Goal: Information Seeking & Learning: Compare options

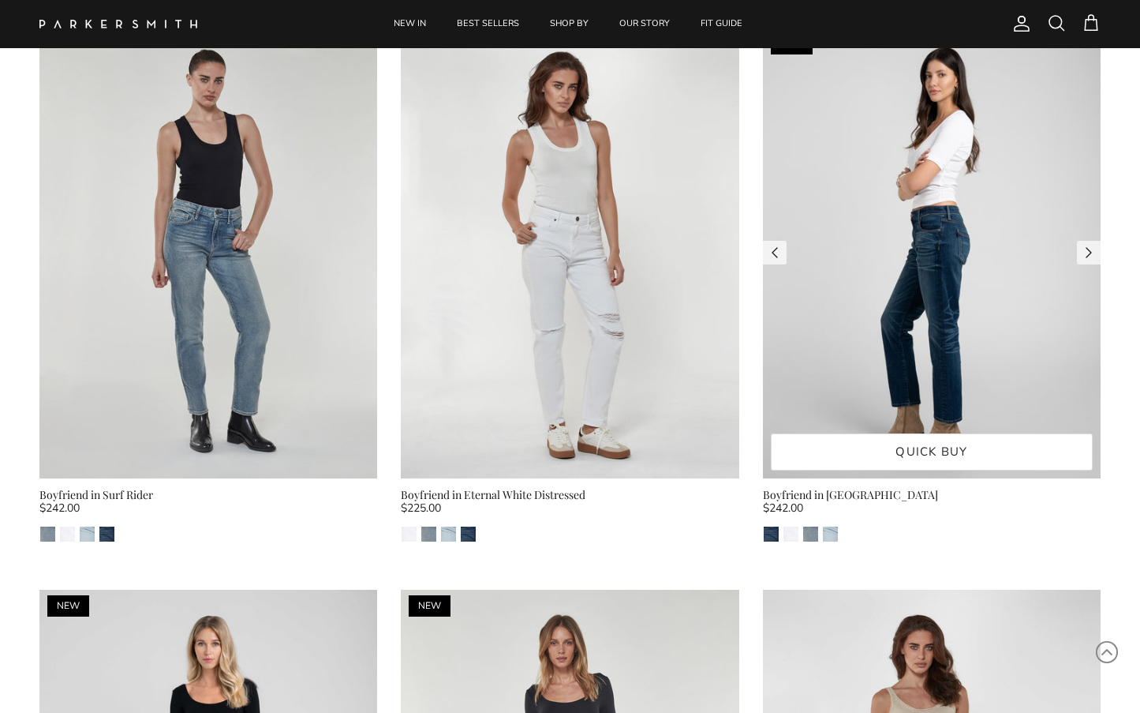
scroll to position [1263, 0]
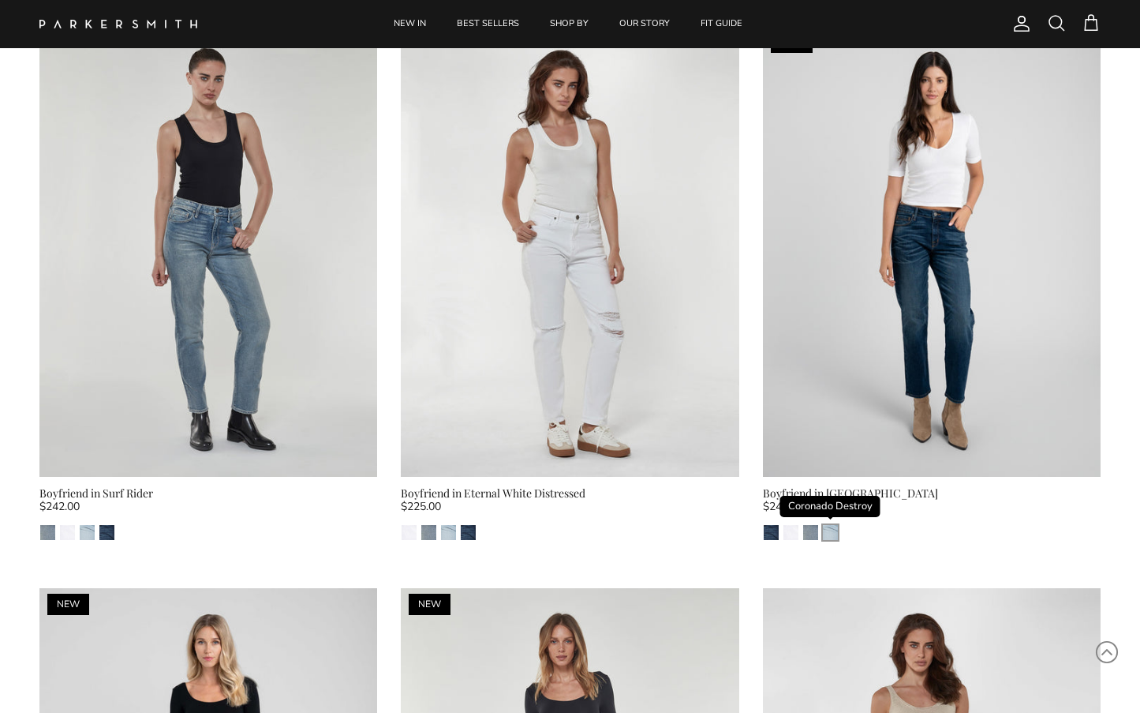
click at [832, 525] on img "Coronado Destroy" at bounding box center [830, 532] width 15 height 15
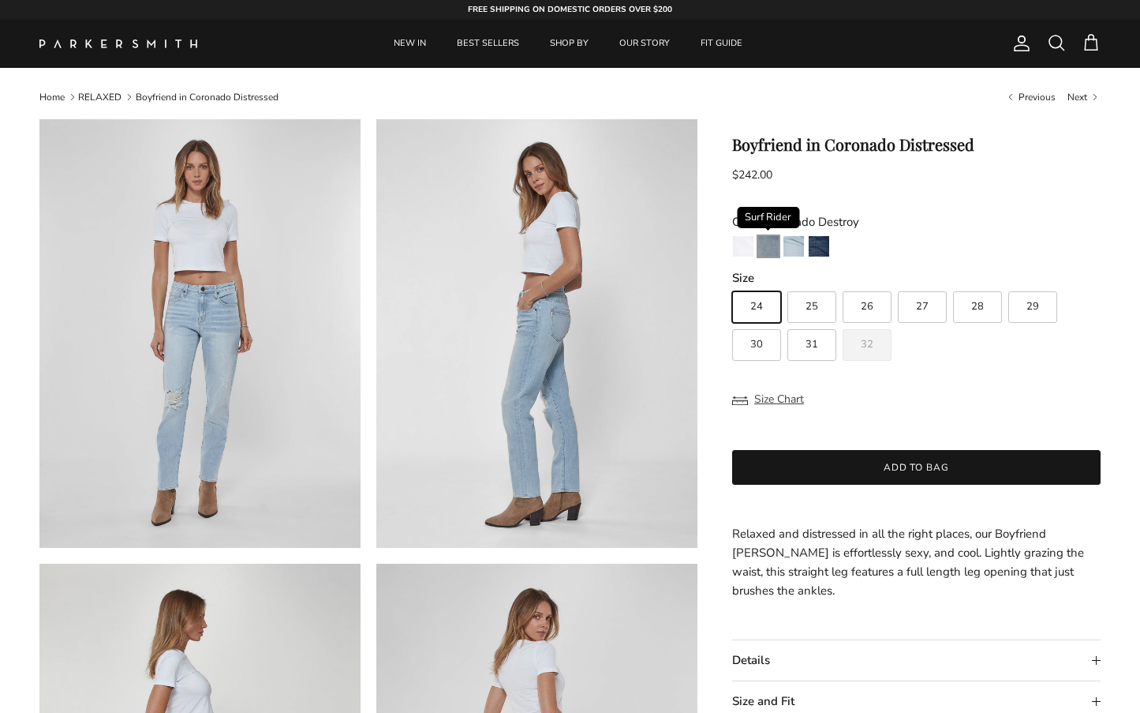
click at [762, 240] on img "Surf Rider" at bounding box center [768, 246] width 21 height 21
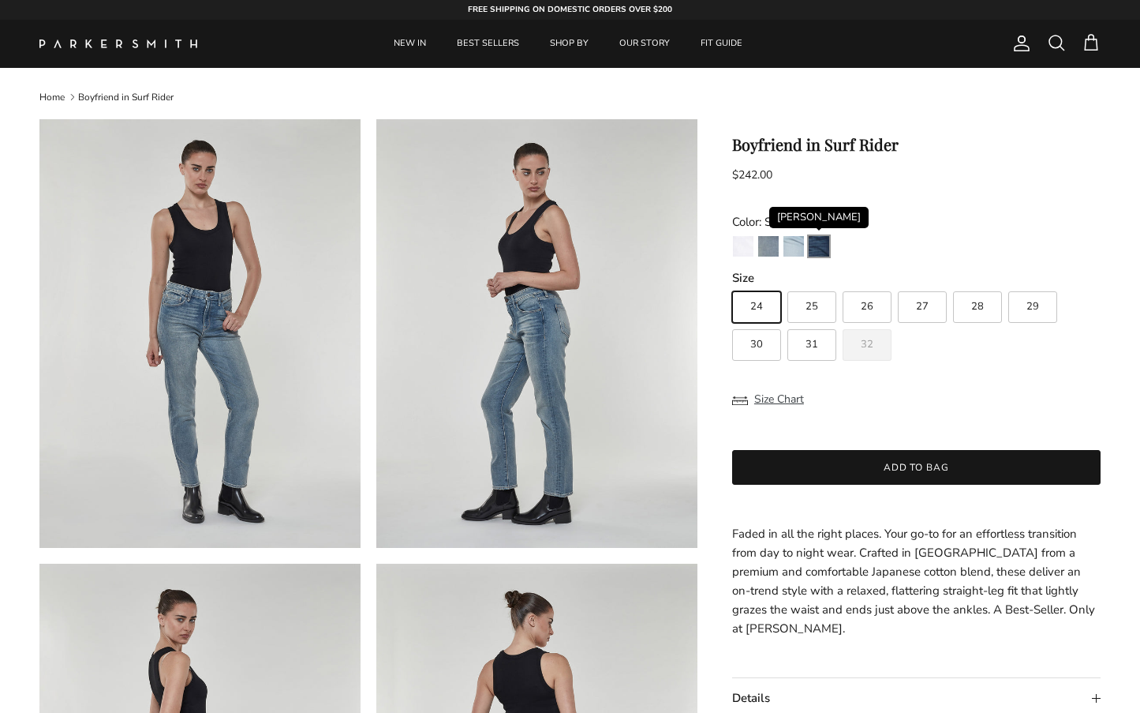
click at [821, 248] on img "Redford" at bounding box center [819, 246] width 21 height 21
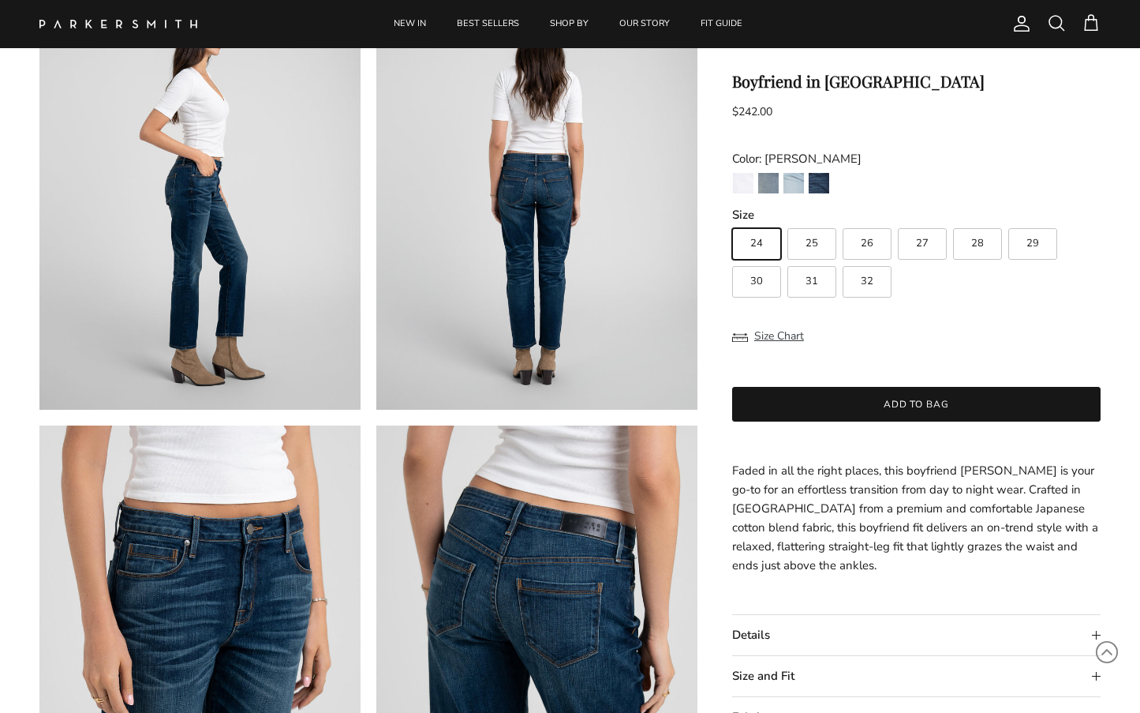
scroll to position [631, 0]
